Goal: Find specific page/section: Find specific page/section

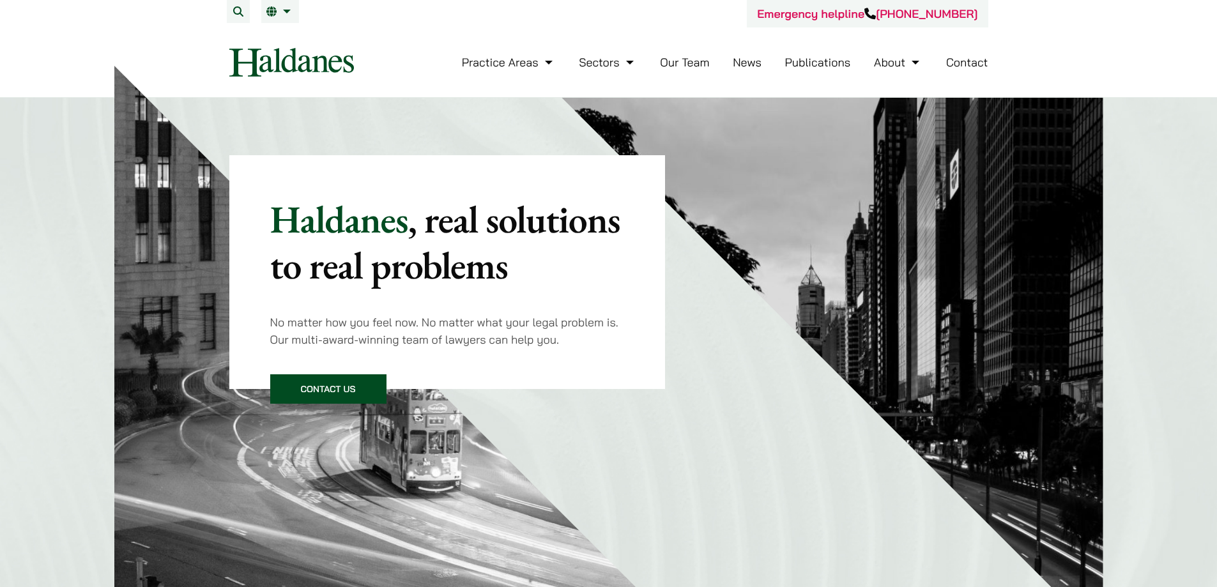
click at [684, 64] on link "Our Team" at bounding box center [684, 62] width 49 height 15
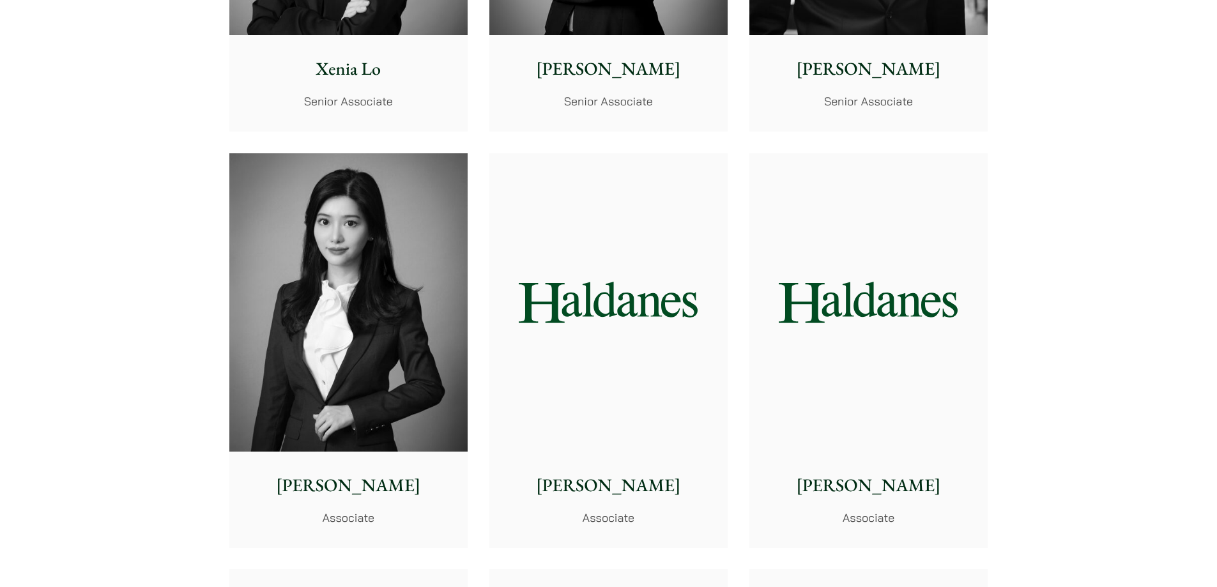
scroll to position [3641, 0]
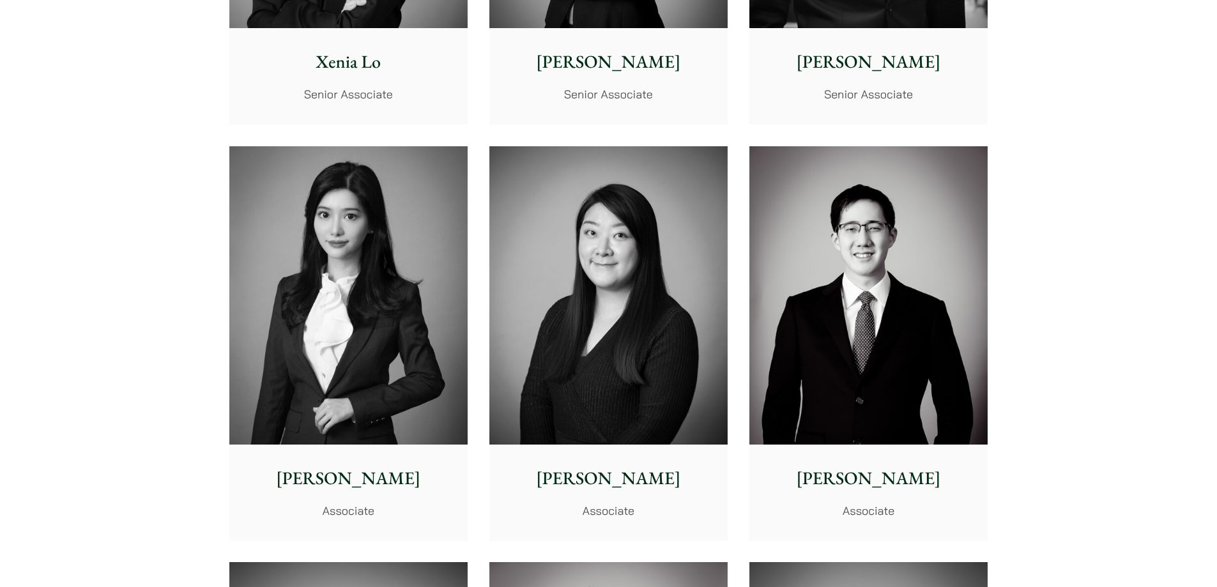
click at [347, 314] on img at bounding box center [348, 295] width 238 height 298
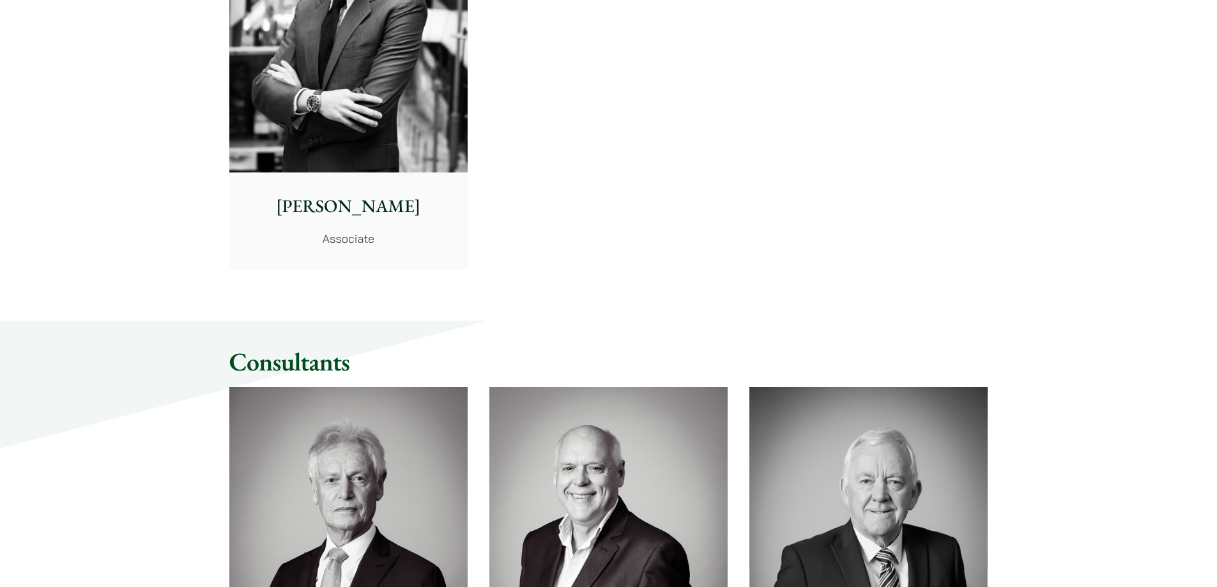
scroll to position [5750, 0]
